Goal: Task Accomplishment & Management: Use online tool/utility

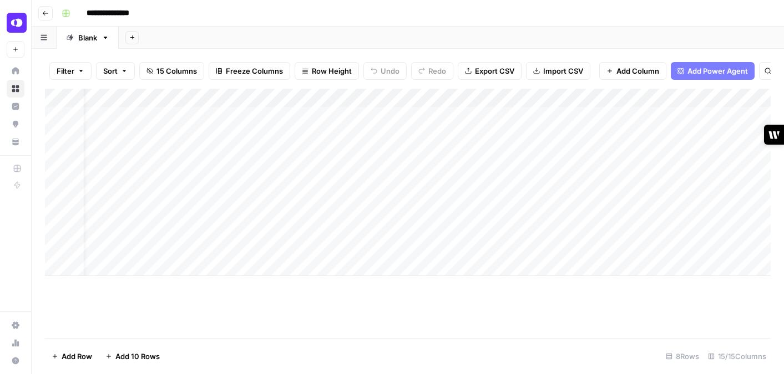
scroll to position [0, 4]
click at [469, 114] on div "Add Column" at bounding box center [407, 182] width 725 height 187
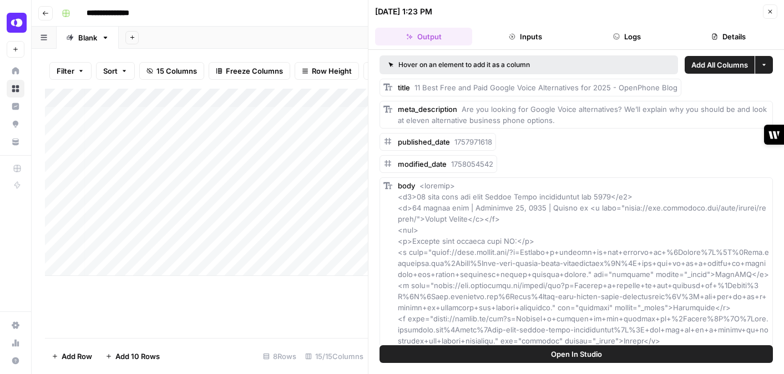
scroll to position [8, 0]
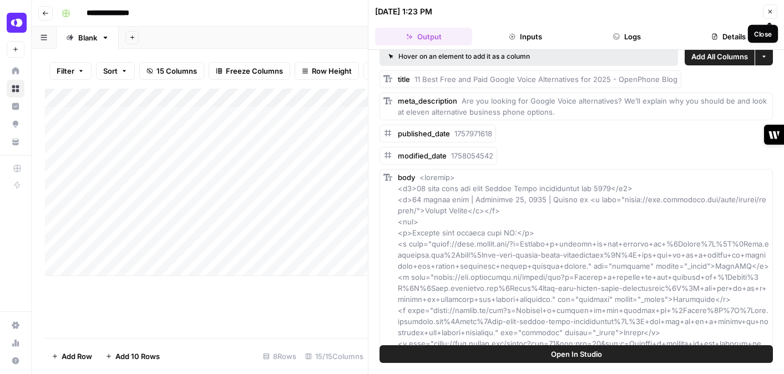
click at [769, 11] on icon "button" at bounding box center [770, 12] width 4 height 4
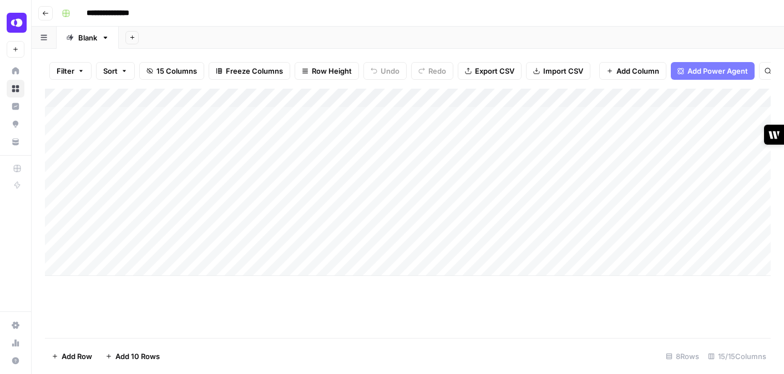
click at [489, 114] on div "Add Column" at bounding box center [407, 182] width 725 height 187
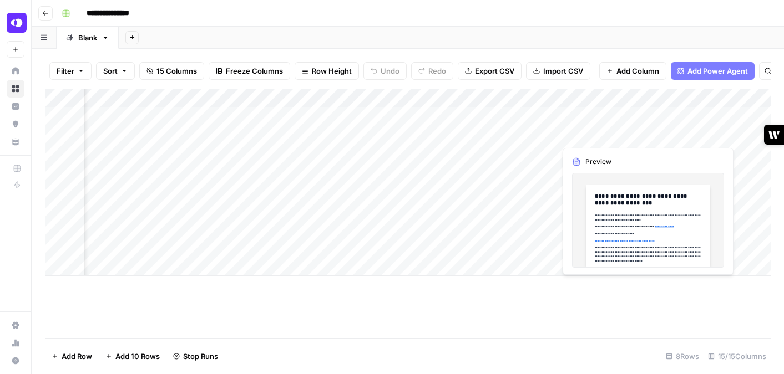
scroll to position [0, 357]
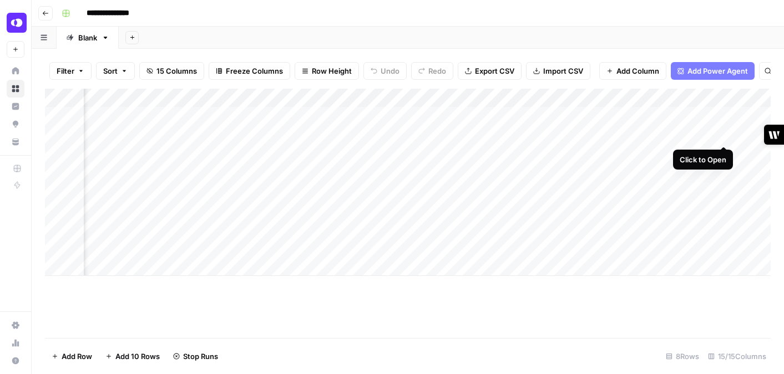
click at [723, 132] on div "Add Column" at bounding box center [407, 182] width 725 height 187
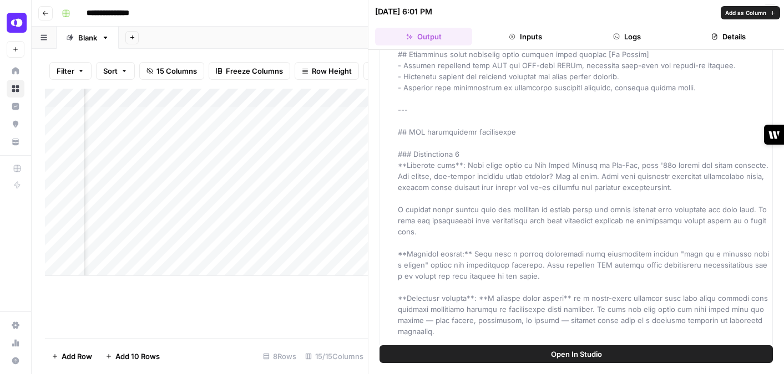
scroll to position [768, 0]
drag, startPoint x: 519, startPoint y: 273, endPoint x: 519, endPoint y: 266, distance: 7.2
copy span "This improves LLM parsing while maintaining conversational flow by moving the c…"
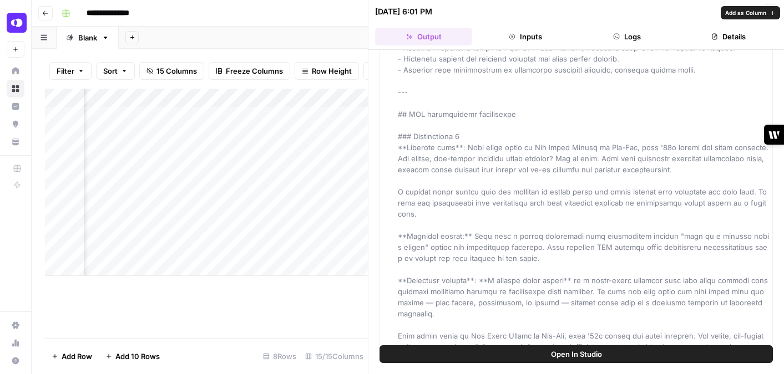
scroll to position [784, 0]
click at [772, 7] on button "Close" at bounding box center [770, 11] width 14 height 14
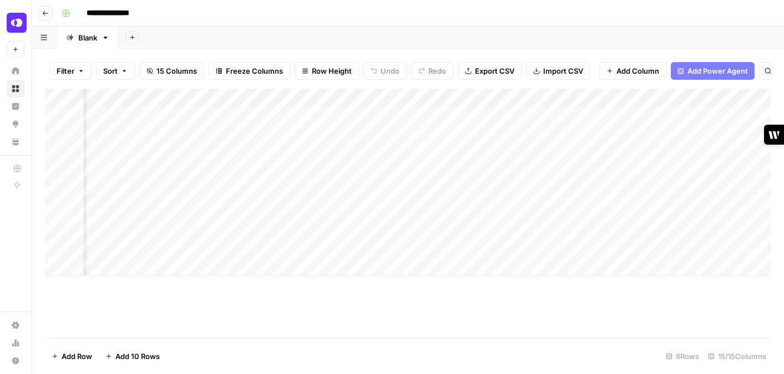
scroll to position [0, 504]
click at [576, 134] on div "Add Column" at bounding box center [407, 182] width 725 height 187
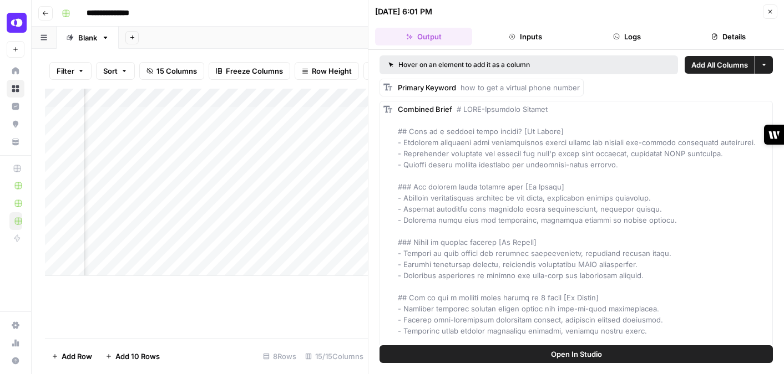
click at [771, 13] on icon "button" at bounding box center [769, 11] width 7 height 7
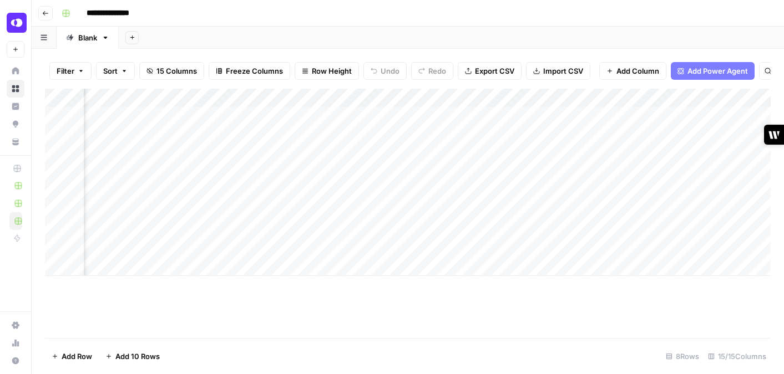
scroll to position [0, 817]
click at [667, 133] on div "Add Column" at bounding box center [407, 182] width 725 height 187
click at [702, 134] on div "Add Column" at bounding box center [407, 182] width 725 height 187
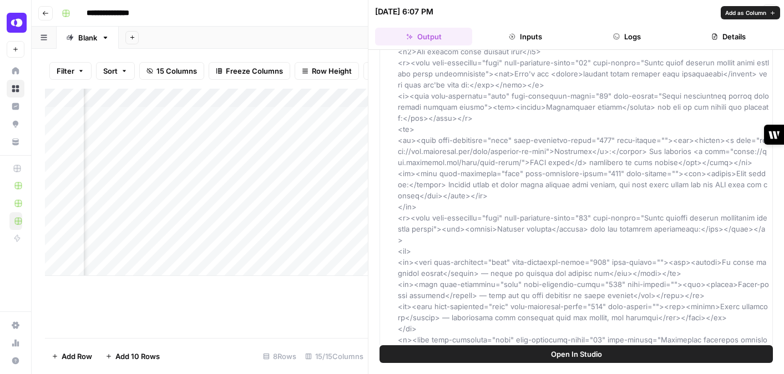
scroll to position [923, 0]
click at [769, 7] on button "Close" at bounding box center [770, 11] width 14 height 14
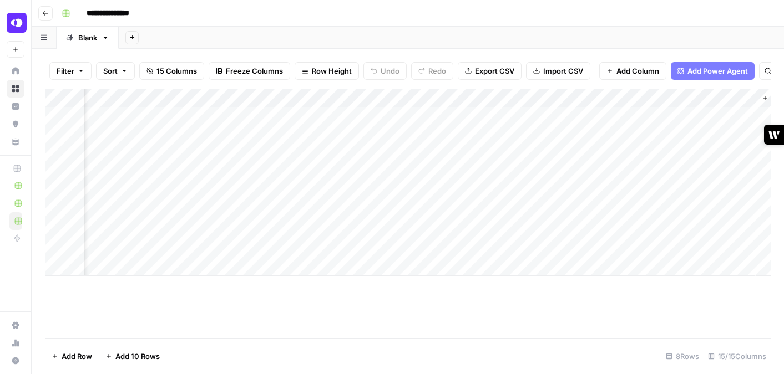
scroll to position [0, 1135]
click at [382, 134] on div "Add Column" at bounding box center [407, 182] width 725 height 187
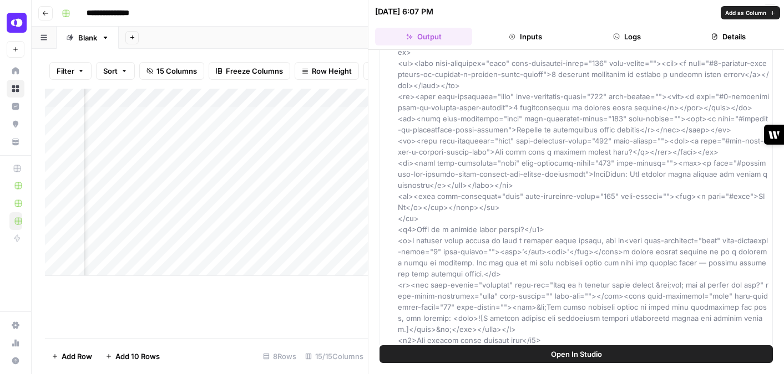
scroll to position [668, 0]
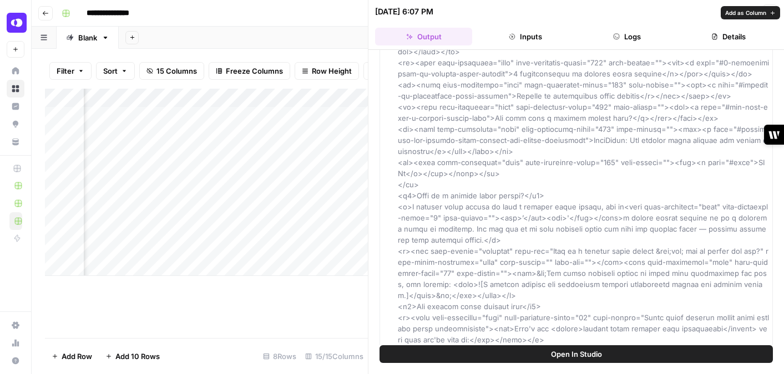
click at [730, 43] on button "Details" at bounding box center [728, 37] width 97 height 18
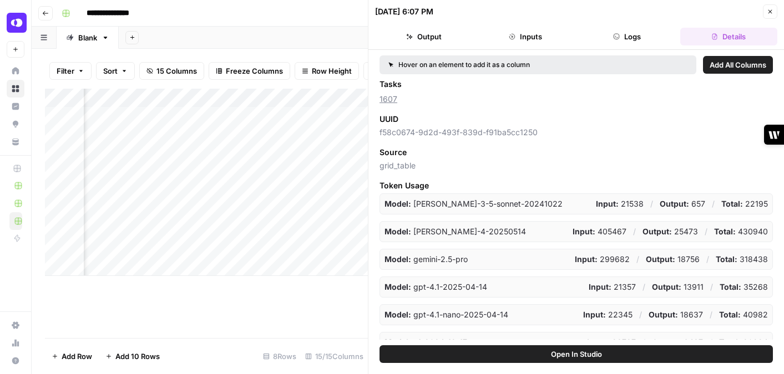
scroll to position [160, 0]
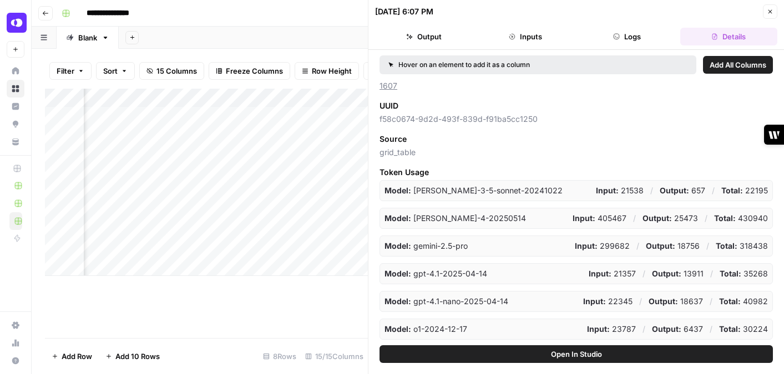
click at [428, 40] on button "Output" at bounding box center [423, 37] width 97 height 18
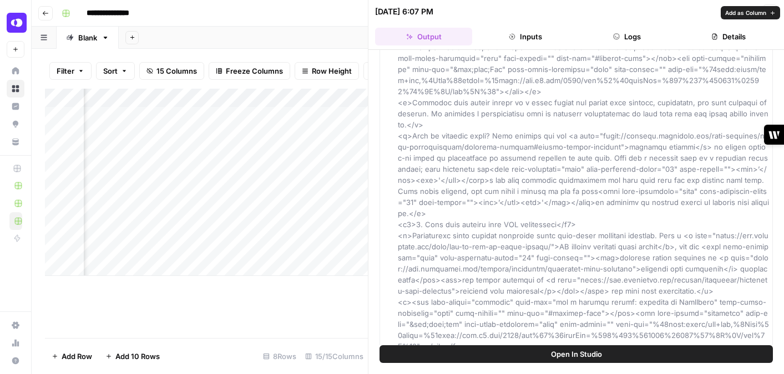
scroll to position [3317, 0]
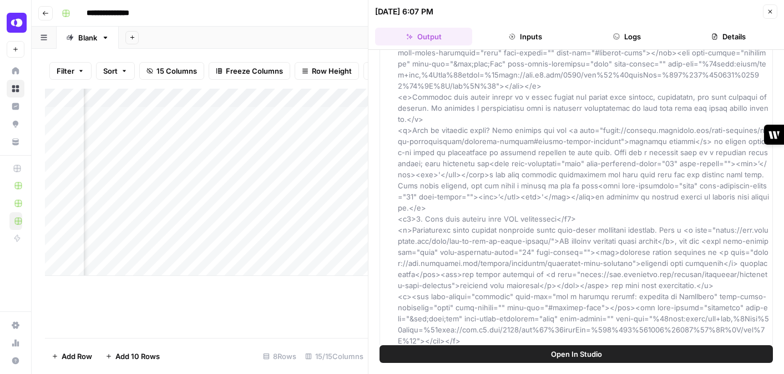
click at [760, 11] on div "[DATE] 6:07 PM Close" at bounding box center [576, 11] width 402 height 14
click at [771, 16] on button "Close" at bounding box center [770, 11] width 14 height 14
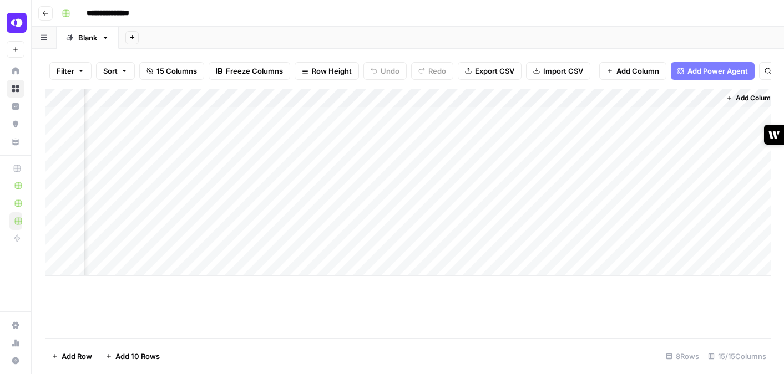
scroll to position [0, 1134]
click at [482, 132] on div "Add Column" at bounding box center [407, 182] width 725 height 187
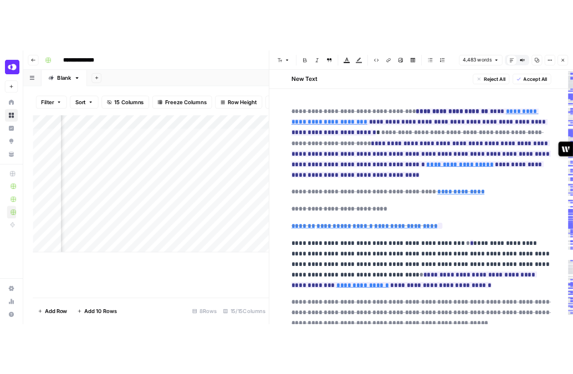
scroll to position [68, 0]
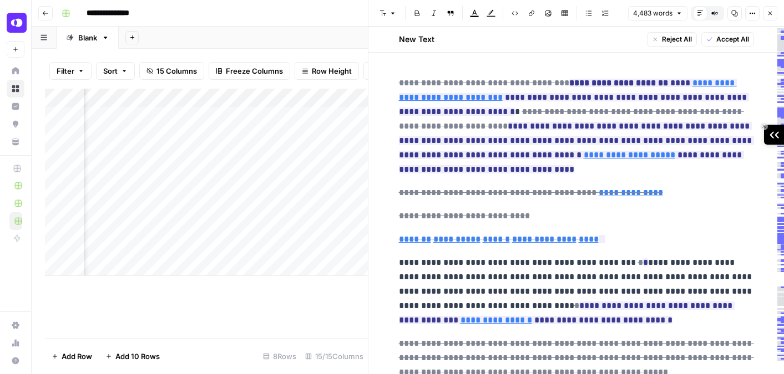
click at [772, 135] on icon "writer-side-panel-button" at bounding box center [774, 134] width 10 height 7
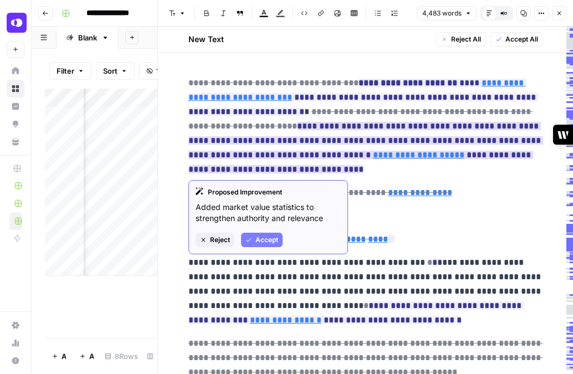
click at [386, 139] on ins "**********" at bounding box center [366, 148] width 355 height 52
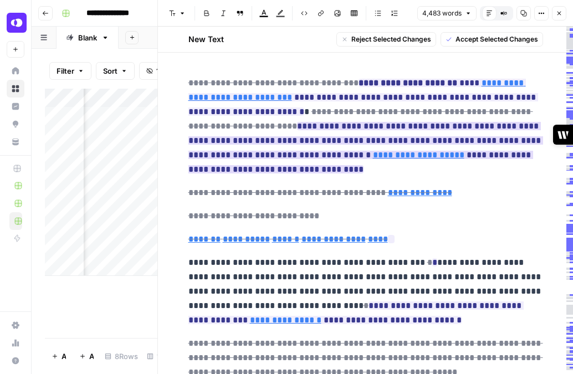
click at [386, 139] on ins "**********" at bounding box center [366, 148] width 355 height 52
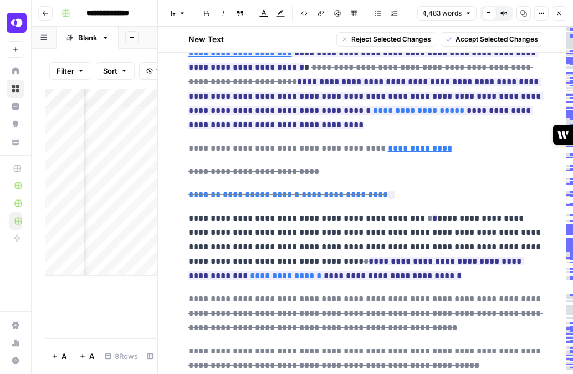
scroll to position [114, 0]
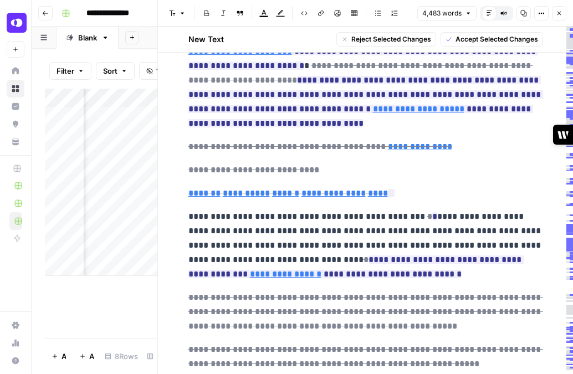
click at [421, 223] on p "**********" at bounding box center [366, 246] width 355 height 72
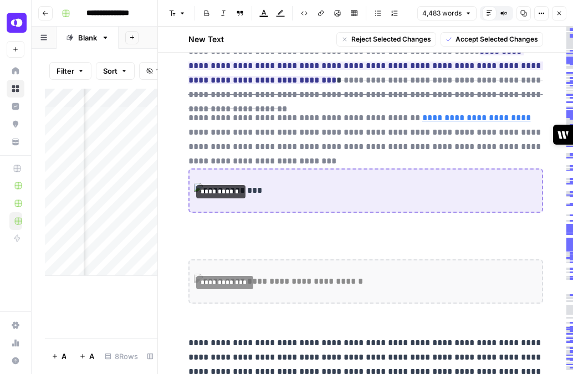
scroll to position [1127, 0]
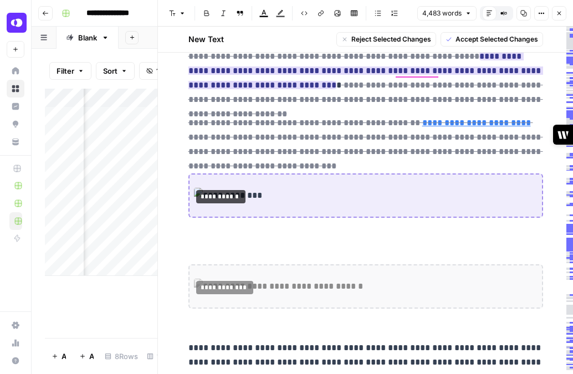
click at [420, 89] on ins "**********" at bounding box center [366, 70] width 355 height 37
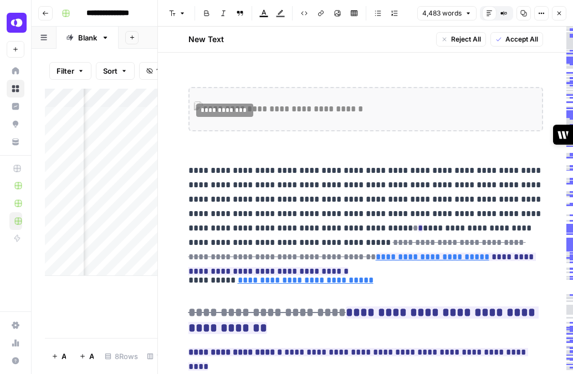
scroll to position [1305, 0]
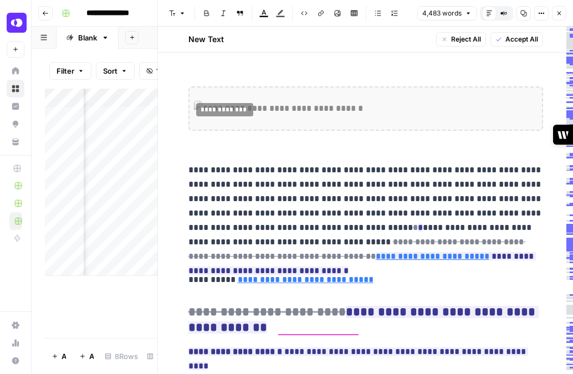
click at [410, 211] on p "**********" at bounding box center [366, 213] width 355 height 101
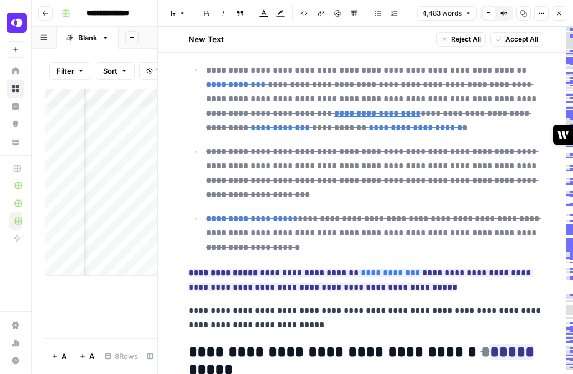
scroll to position [1761, 0]
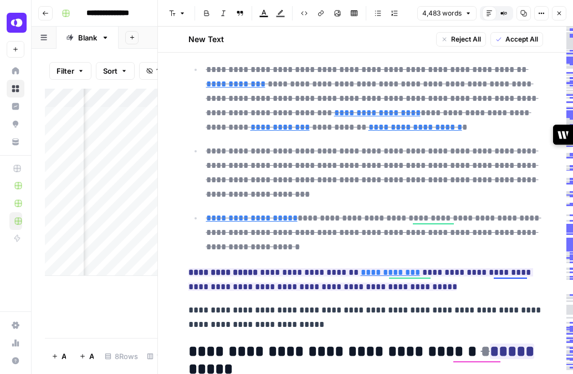
click at [479, 287] on p "**********" at bounding box center [366, 280] width 355 height 29
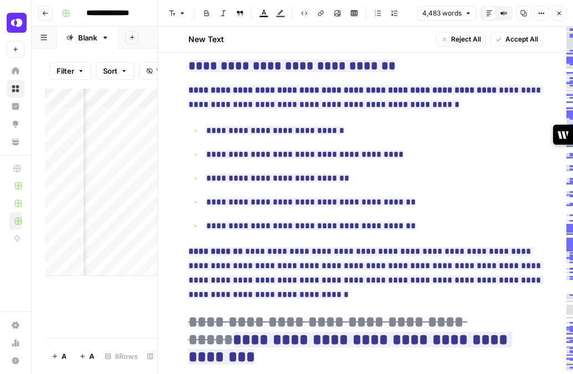
scroll to position [6248, 0]
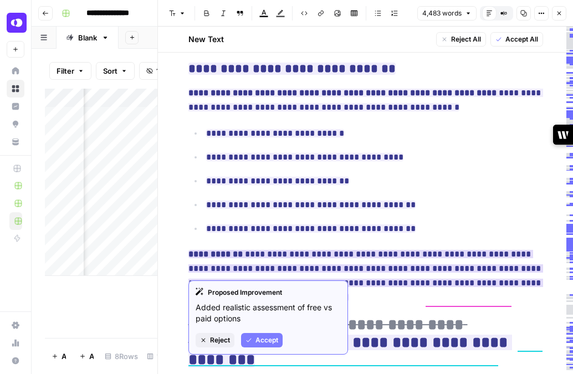
click at [323, 250] on ins "**********" at bounding box center [366, 276] width 355 height 52
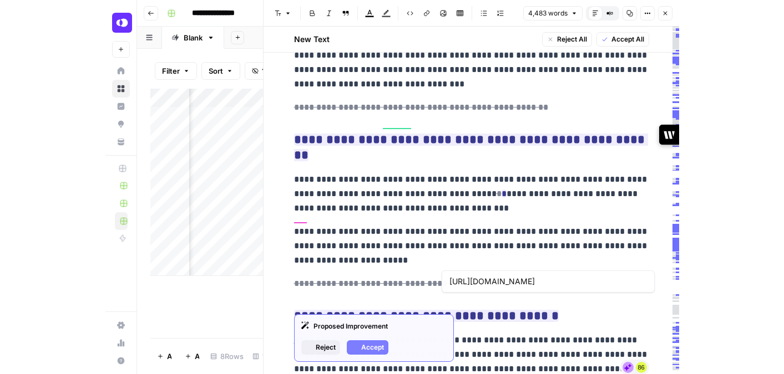
scroll to position [9505, 0]
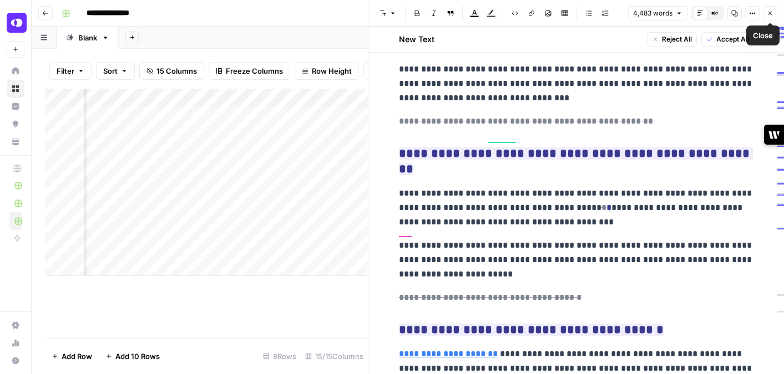
click at [769, 16] on icon "button" at bounding box center [769, 13] width 7 height 7
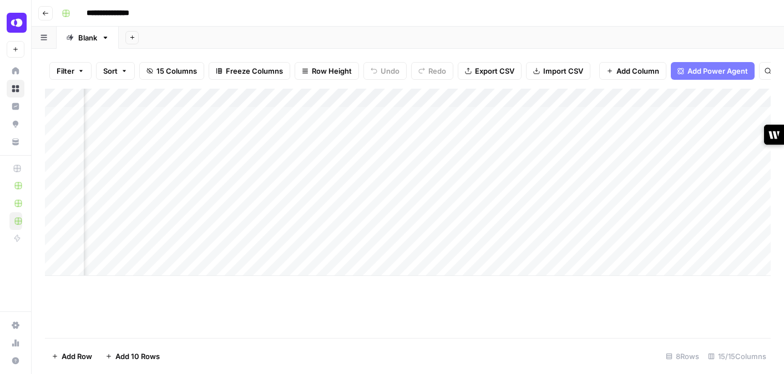
scroll to position [0, 778]
click at [302, 116] on div "Add Column" at bounding box center [407, 182] width 725 height 187
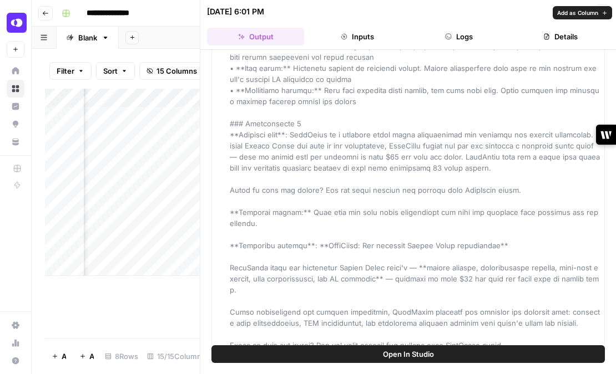
scroll to position [2794, 0]
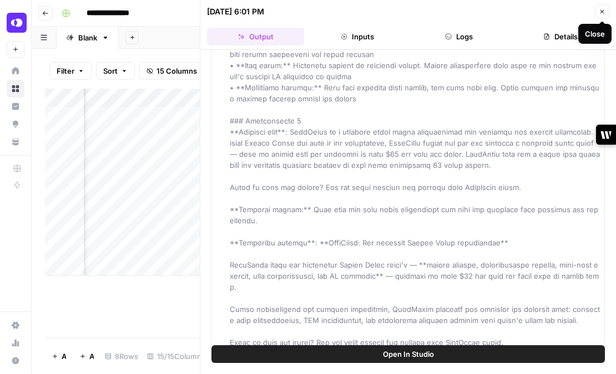
click at [602, 11] on icon "button" at bounding box center [601, 11] width 7 height 7
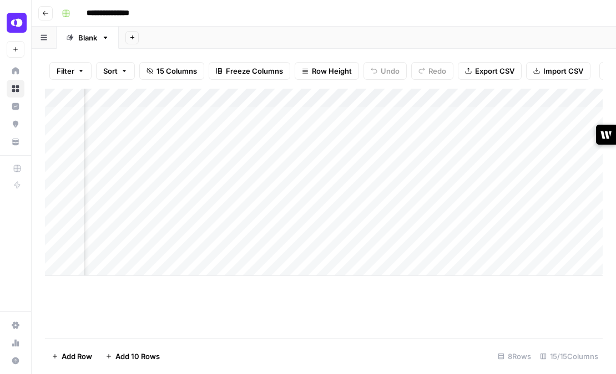
scroll to position [0, 755]
click at [298, 150] on div "Add Column" at bounding box center [323, 182] width 557 height 187
click at [326, 153] on div "Add Column" at bounding box center [323, 182] width 557 height 187
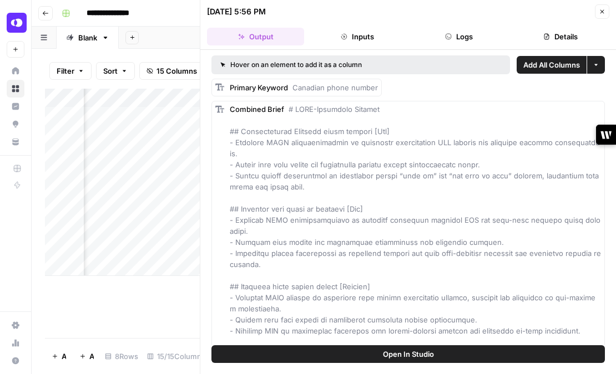
click at [597, 12] on button "Close" at bounding box center [601, 11] width 14 height 14
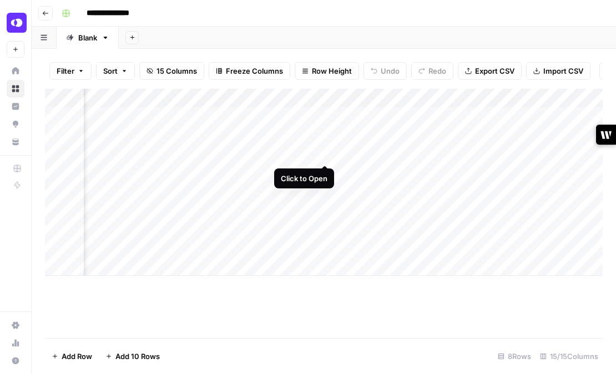
click at [324, 152] on div "Add Column" at bounding box center [323, 182] width 557 height 187
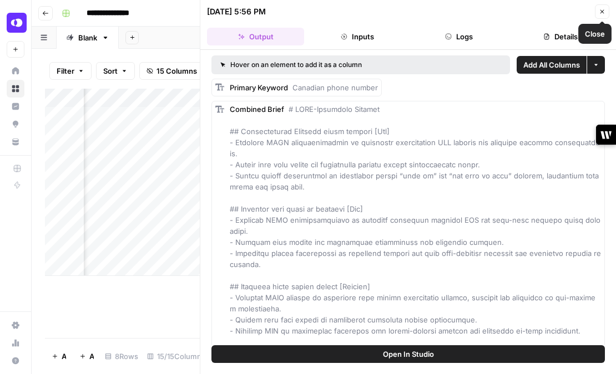
click at [597, 11] on button "Close" at bounding box center [601, 11] width 14 height 14
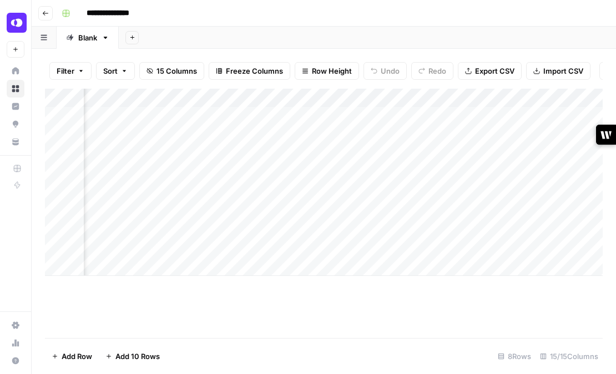
click at [356, 154] on div "Add Column" at bounding box center [323, 182] width 557 height 187
click at [355, 154] on textarea "**********" at bounding box center [437, 155] width 177 height 16
type textarea "**********"
click at [411, 183] on div "Add Column" at bounding box center [323, 182] width 557 height 187
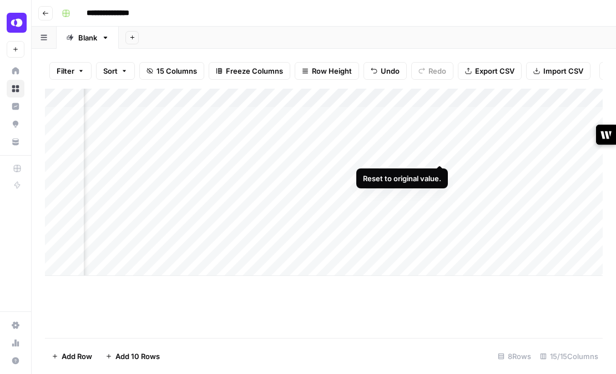
click at [441, 153] on div "Add Column" at bounding box center [323, 182] width 557 height 187
click at [361, 153] on div "Add Column" at bounding box center [323, 182] width 557 height 187
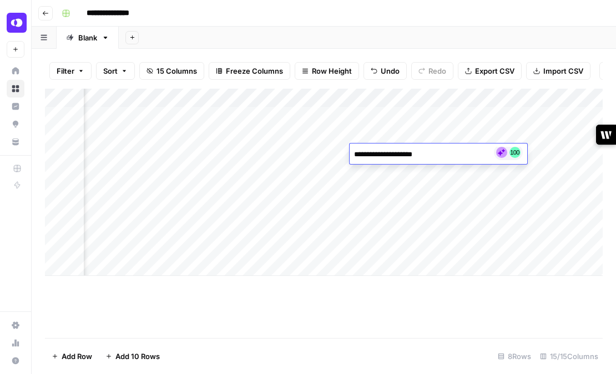
click at [353, 153] on textarea "**********" at bounding box center [437, 155] width 177 height 16
type textarea "**********"
click at [362, 182] on div "Add Column" at bounding box center [323, 182] width 557 height 187
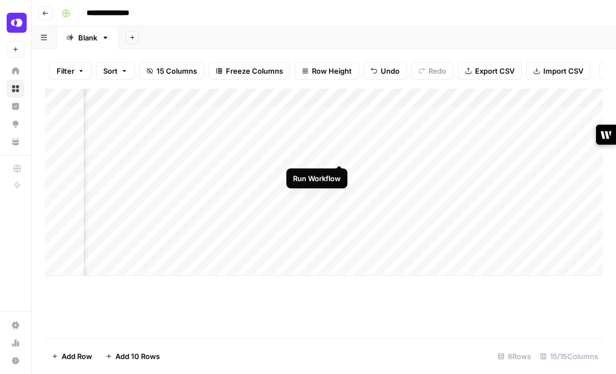
click at [336, 153] on div "Add Column" at bounding box center [323, 182] width 557 height 187
click at [320, 151] on div "Add Column" at bounding box center [323, 182] width 557 height 187
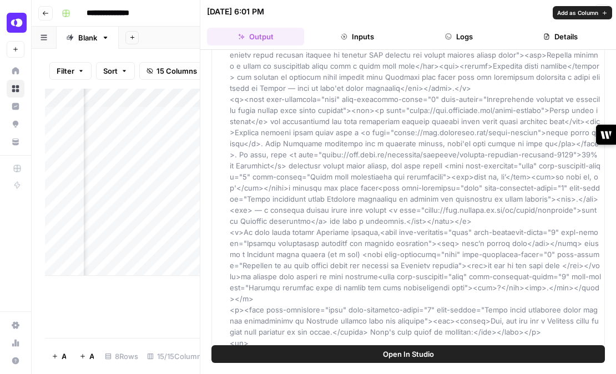
scroll to position [92, 0]
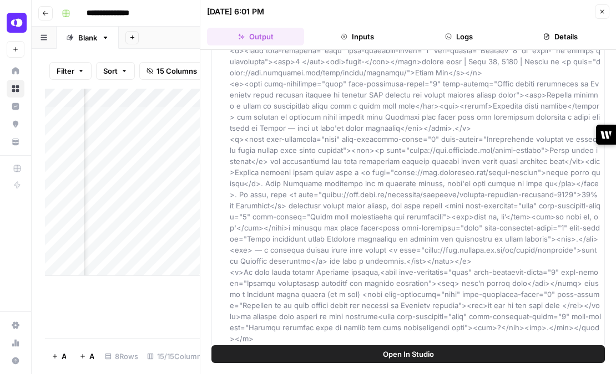
click at [603, 7] on button "Close" at bounding box center [601, 11] width 14 height 14
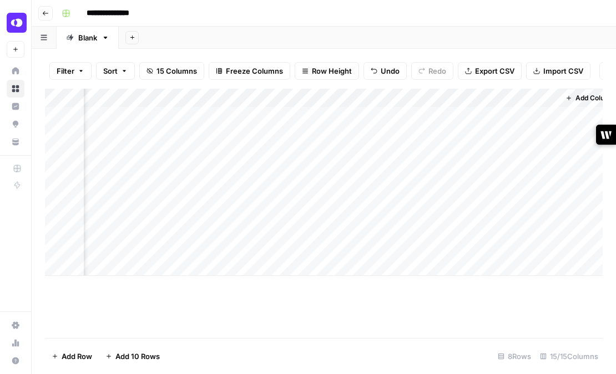
scroll to position [0, 1286]
click at [333, 153] on div "Add Column" at bounding box center [323, 182] width 557 height 187
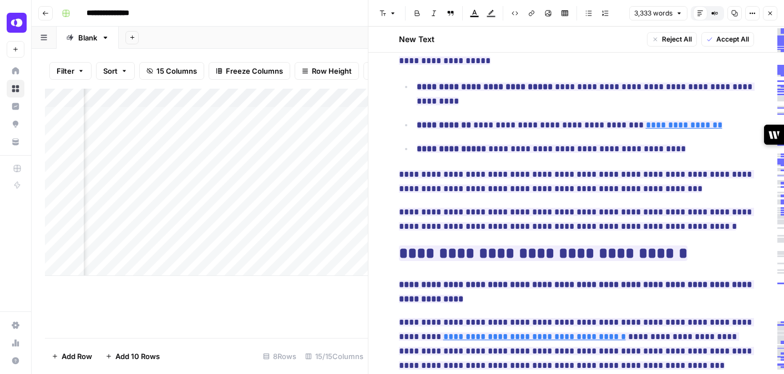
scroll to position [352, 0]
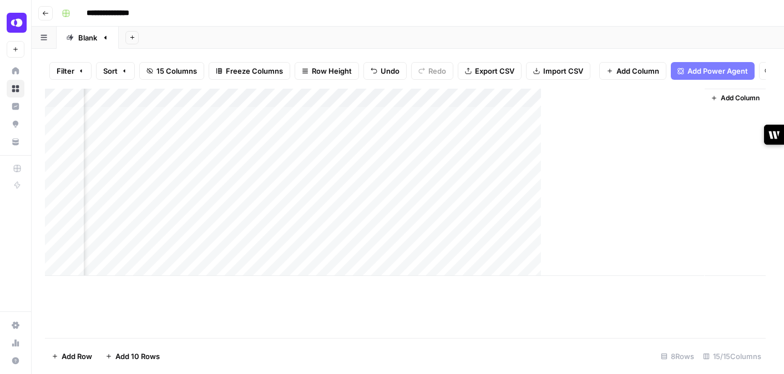
scroll to position [0, 1122]
click at [496, 152] on div "Add Column" at bounding box center [407, 182] width 725 height 187
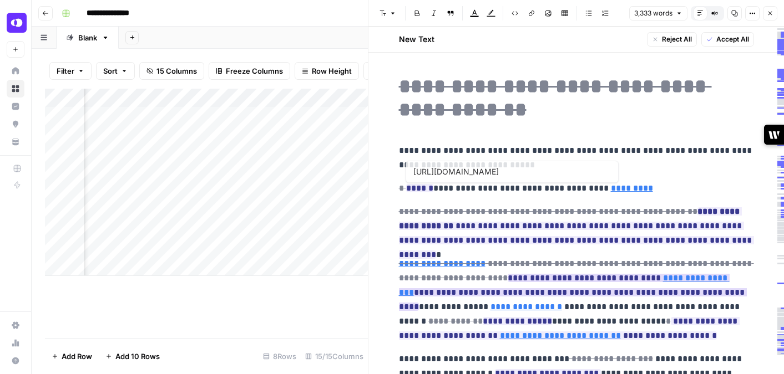
type input "[URL][DOMAIN_NAME]"
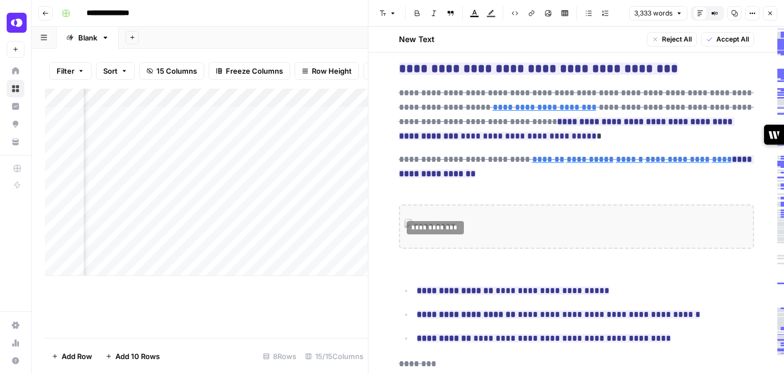
scroll to position [9921, 0]
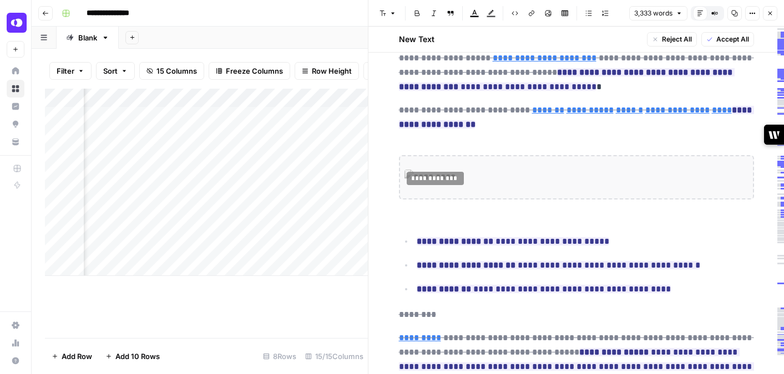
click at [767, 12] on icon "button" at bounding box center [769, 13] width 7 height 7
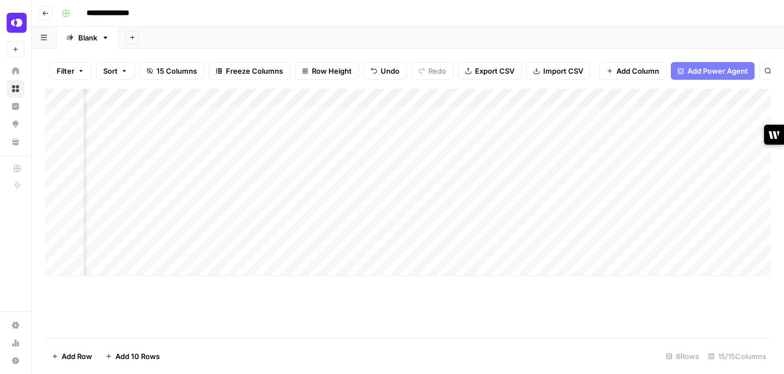
scroll to position [0, 690]
click at [389, 154] on div "Add Column" at bounding box center [407, 182] width 725 height 187
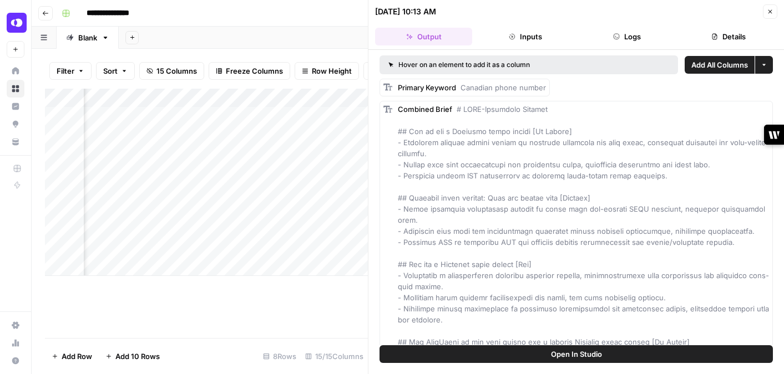
click at [768, 12] on icon "button" at bounding box center [769, 11] width 7 height 7
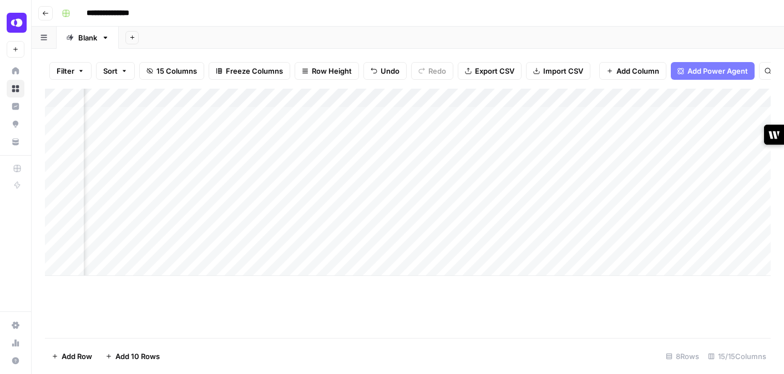
scroll to position [0, 880]
click at [202, 153] on div "Add Column" at bounding box center [407, 182] width 725 height 187
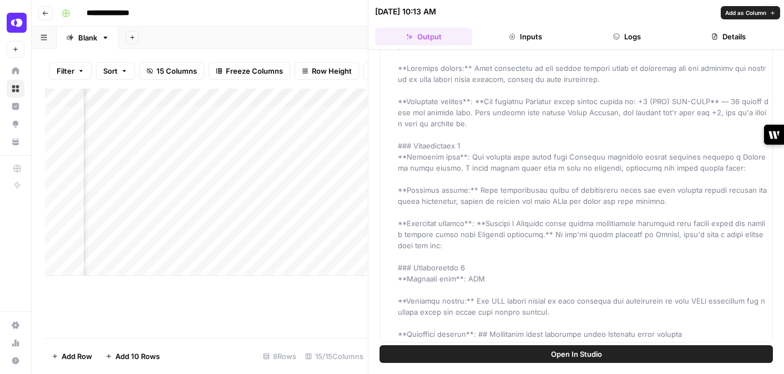
scroll to position [1608, 0]
click at [768, 6] on button "Close" at bounding box center [770, 11] width 14 height 14
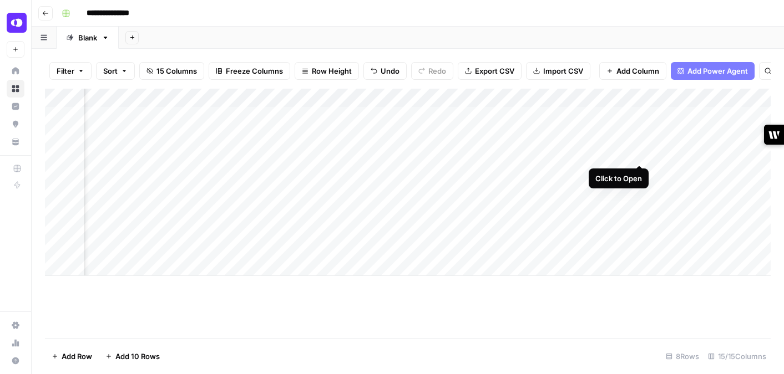
click at [636, 151] on div "Add Column" at bounding box center [407, 182] width 725 height 187
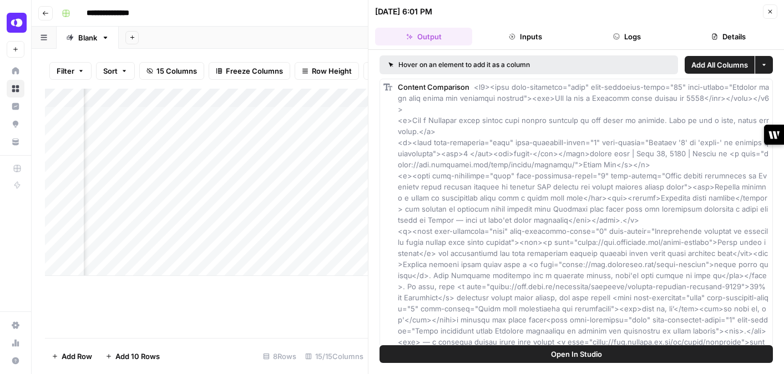
click at [766, 8] on button "Close" at bounding box center [770, 11] width 14 height 14
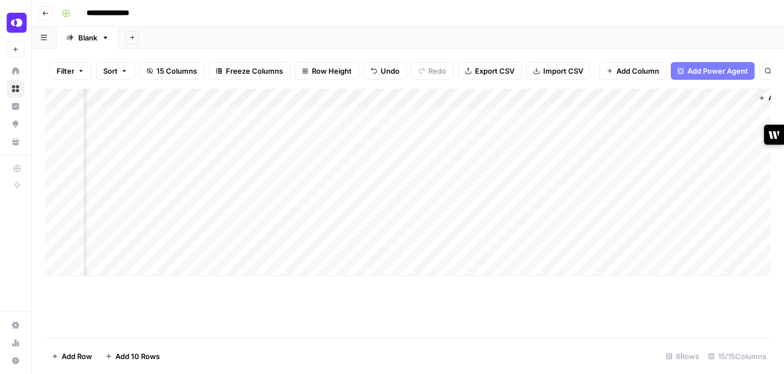
scroll to position [0, 1135]
click at [484, 151] on div "Add Column" at bounding box center [407, 182] width 725 height 187
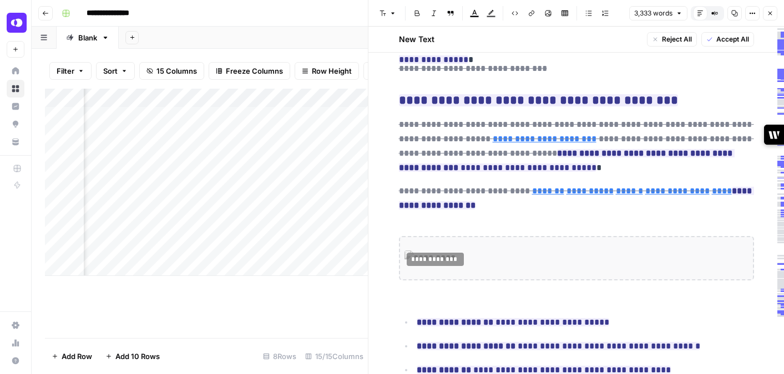
scroll to position [9921, 0]
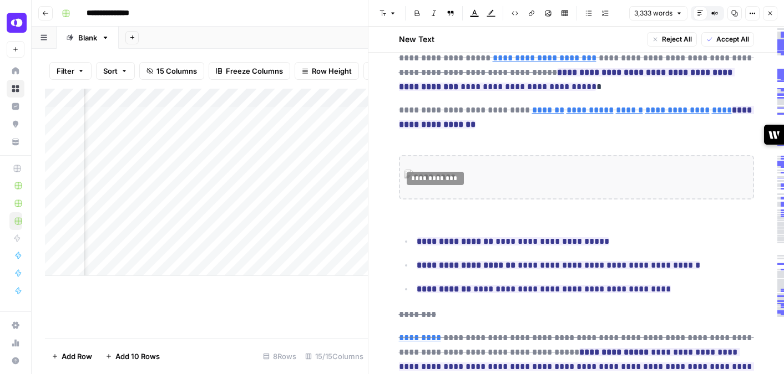
click at [771, 12] on icon "button" at bounding box center [770, 14] width 4 height 4
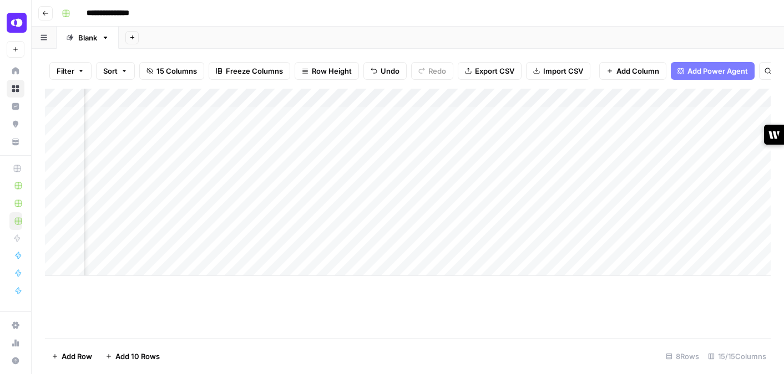
scroll to position [0, 668]
click at [411, 115] on div "Add Column" at bounding box center [407, 182] width 725 height 187
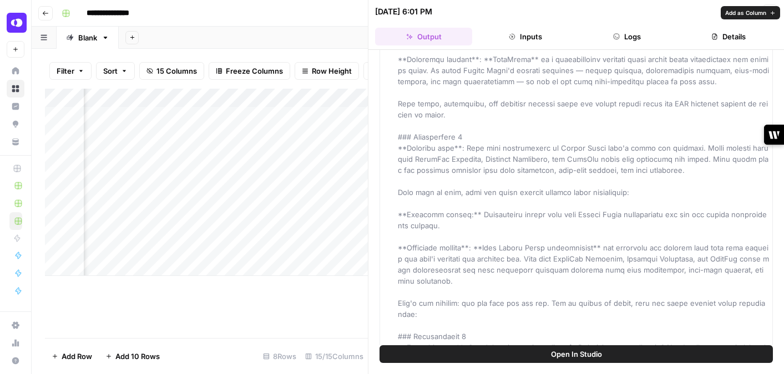
scroll to position [2794, 0]
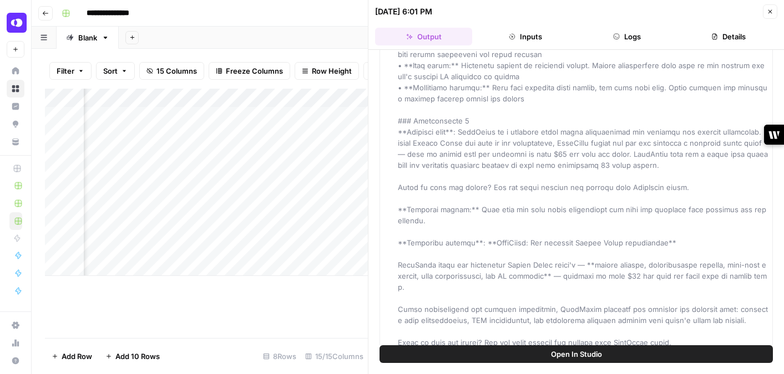
click at [771, 11] on icon "button" at bounding box center [769, 11] width 7 height 7
